Goal: Information Seeking & Learning: Learn about a topic

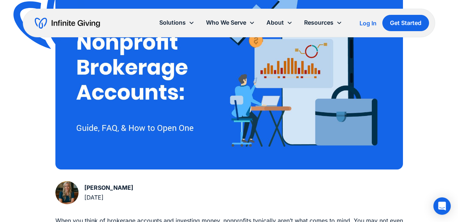
scroll to position [219, 0]
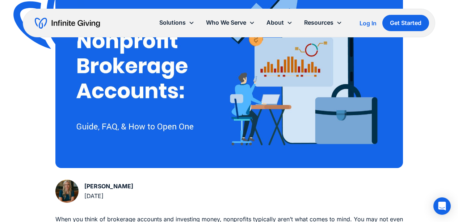
click at [152, 127] on img at bounding box center [229, 63] width 348 height 209
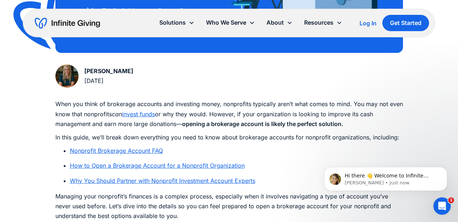
scroll to position [0, 0]
click at [315, 171] on ul "Nonprofit Brokerage Account FAQ How to Open a Brokerage Account for a Nonprofit…" at bounding box center [229, 166] width 348 height 40
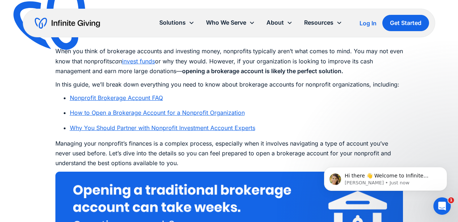
scroll to position [388, 0]
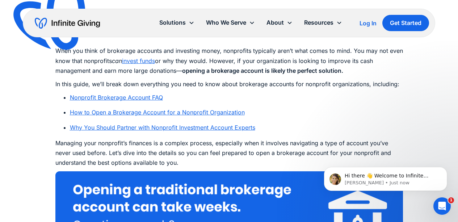
click at [136, 96] on link "Nonprofit Brokerage Account FAQ" at bounding box center [116, 97] width 93 height 7
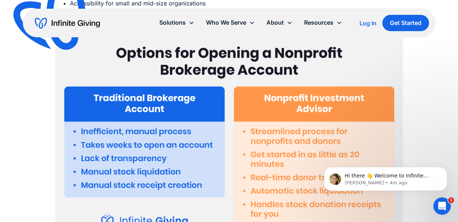
scroll to position [1876, 0]
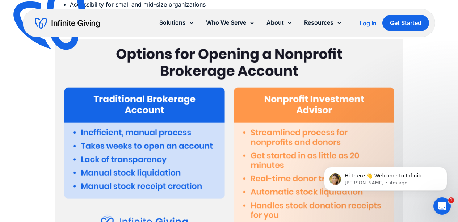
click at [371, 148] on div "Hi there 👋 Welcome to Infinite Giving. If you have any questions, just reply to…" at bounding box center [385, 145] width 133 height 91
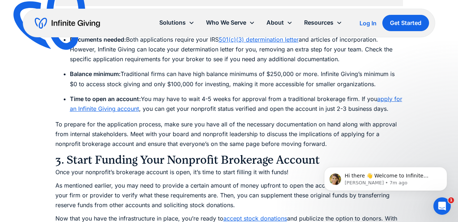
scroll to position [3101, 0]
click at [120, 107] on link "apply for an Infinite Giving account" at bounding box center [236, 104] width 333 height 17
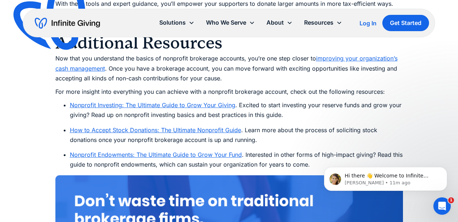
scroll to position [4094, 0]
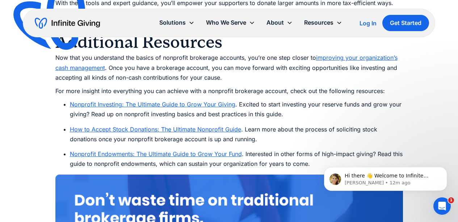
click at [212, 128] on link "How to Accept Stock Donations: The Ultimate Nonprofit Guide" at bounding box center [155, 129] width 171 height 7
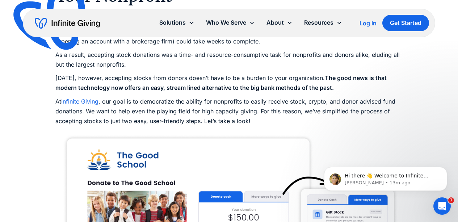
scroll to position [665, 0]
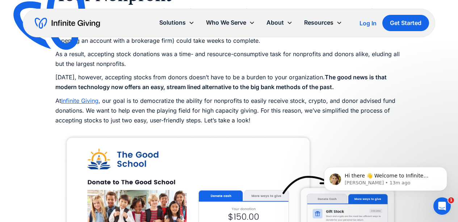
click at [81, 100] on link "Infinite Giving" at bounding box center [79, 100] width 37 height 7
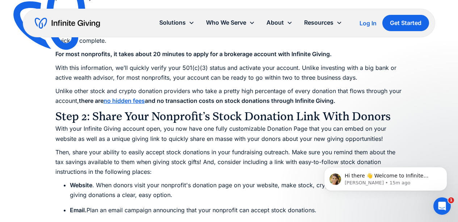
scroll to position [1067, 0]
click at [122, 98] on strong "no hidden fees" at bounding box center [124, 100] width 41 height 7
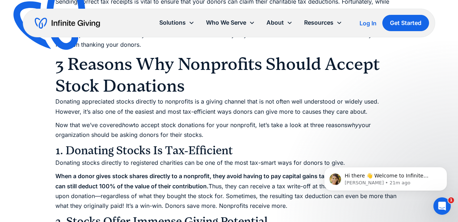
scroll to position [1836, 0]
